Goal: Check status

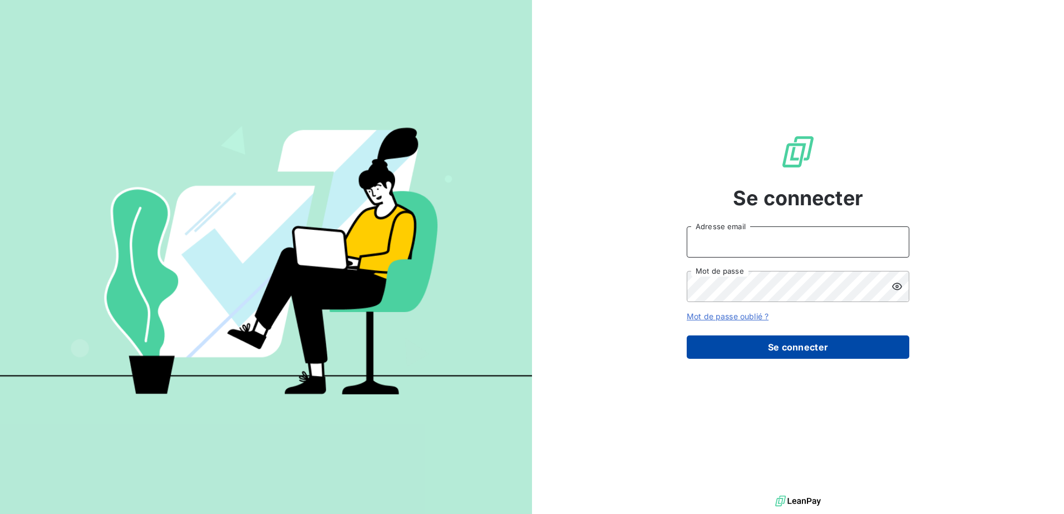
type input "[EMAIL_ADDRESS][DOMAIN_NAME]"
click at [798, 351] on button "Se connecter" at bounding box center [798, 347] width 223 height 23
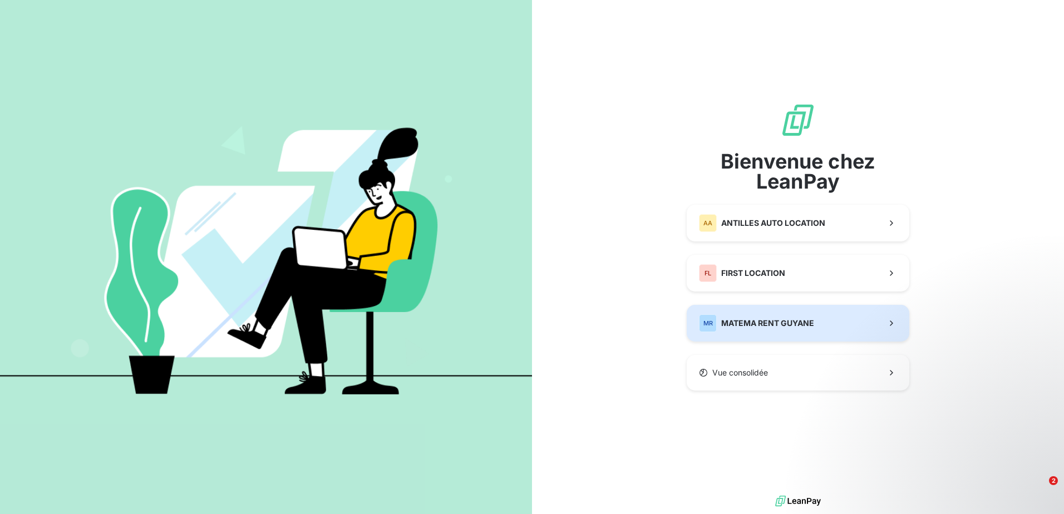
click at [789, 319] on span "MATEMA RENT GUYANE" at bounding box center [767, 323] width 93 height 11
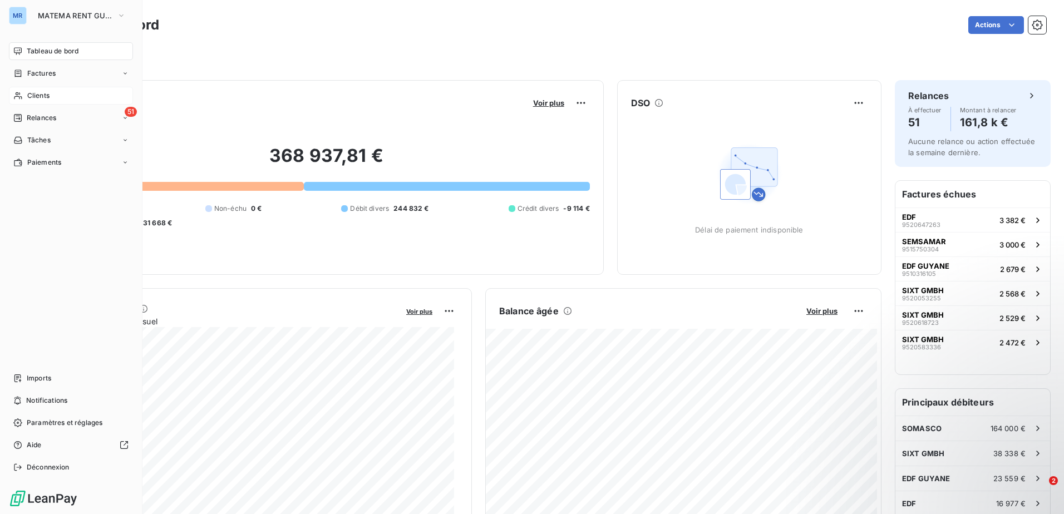
click at [38, 99] on span "Clients" at bounding box center [38, 96] width 22 height 10
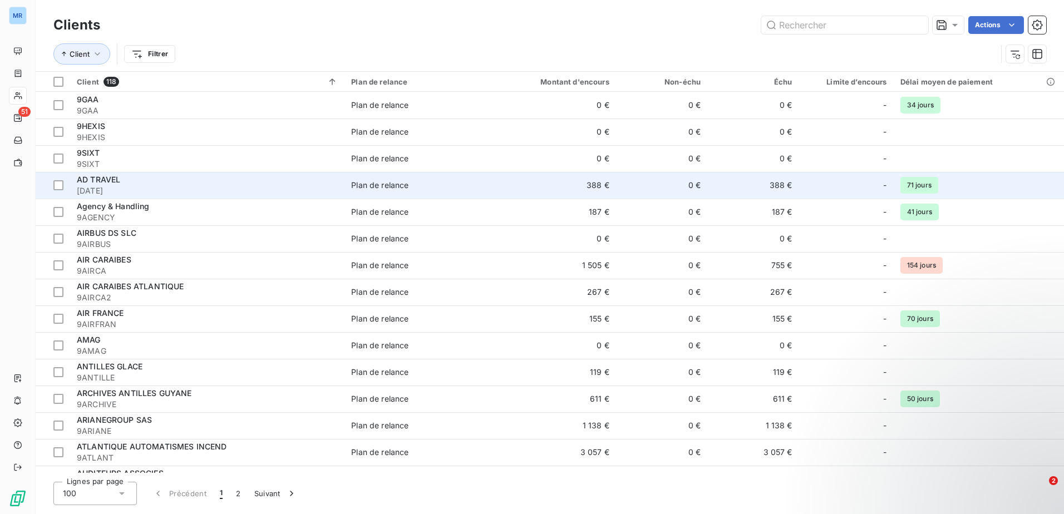
click at [126, 186] on span "[DATE]" at bounding box center [207, 190] width 261 height 11
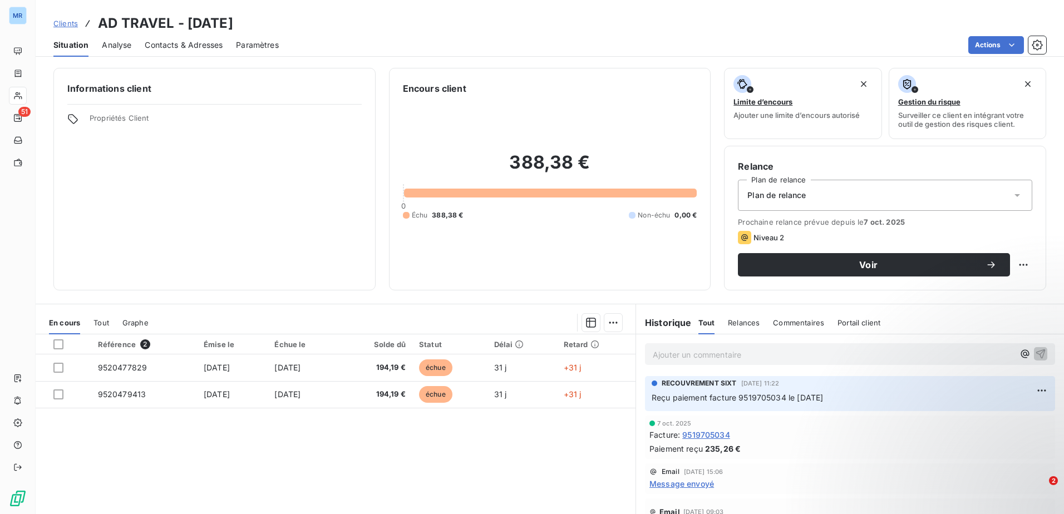
click at [751, 220] on span "Prochaine relance prévue depuis le [DATE]" at bounding box center [885, 222] width 294 height 9
click at [1012, 198] on icon at bounding box center [1017, 195] width 11 height 11
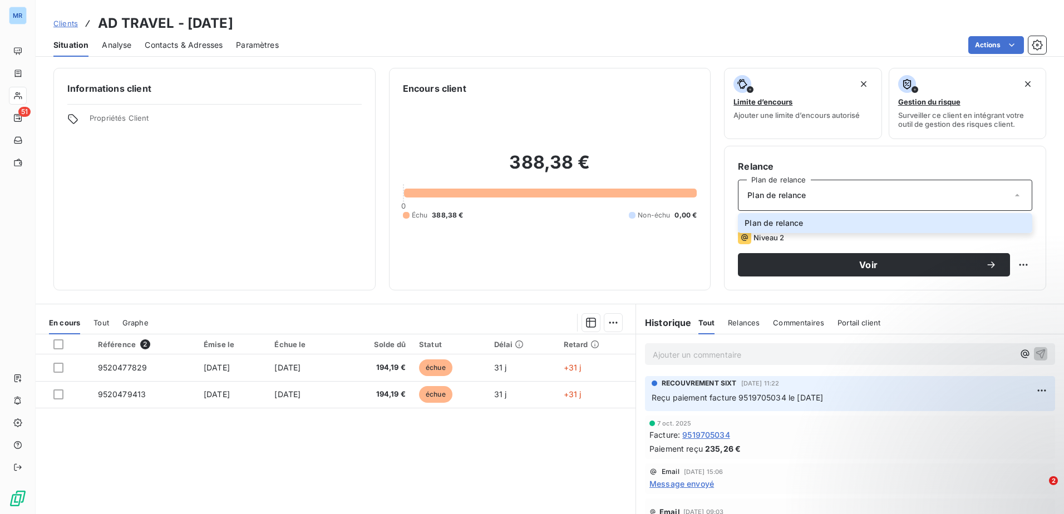
click at [76, 22] on span "Clients" at bounding box center [65, 23] width 24 height 9
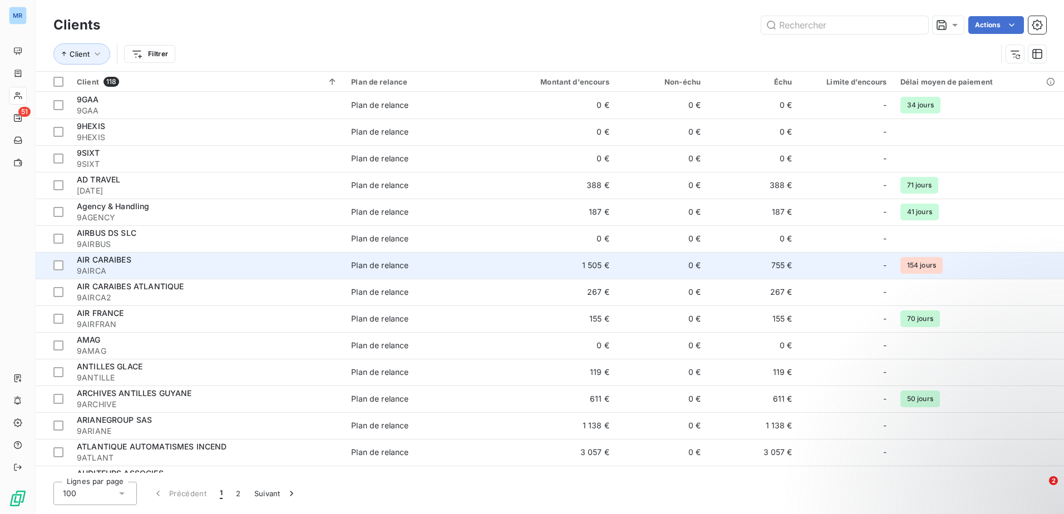
click at [139, 260] on div "AIR CARAIBES" at bounding box center [207, 259] width 261 height 11
